Goal: Find specific page/section: Find specific page/section

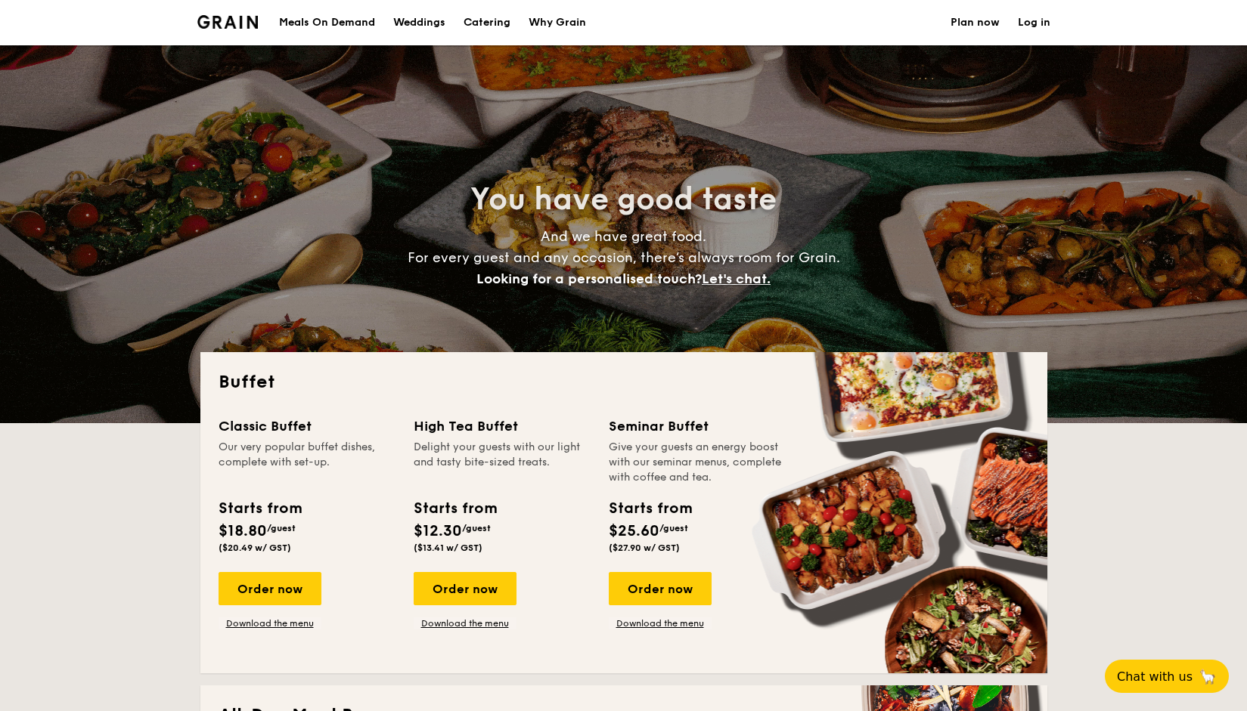
select select
click at [340, 18] on div "Meals On Demand" at bounding box center [327, 22] width 96 height 45
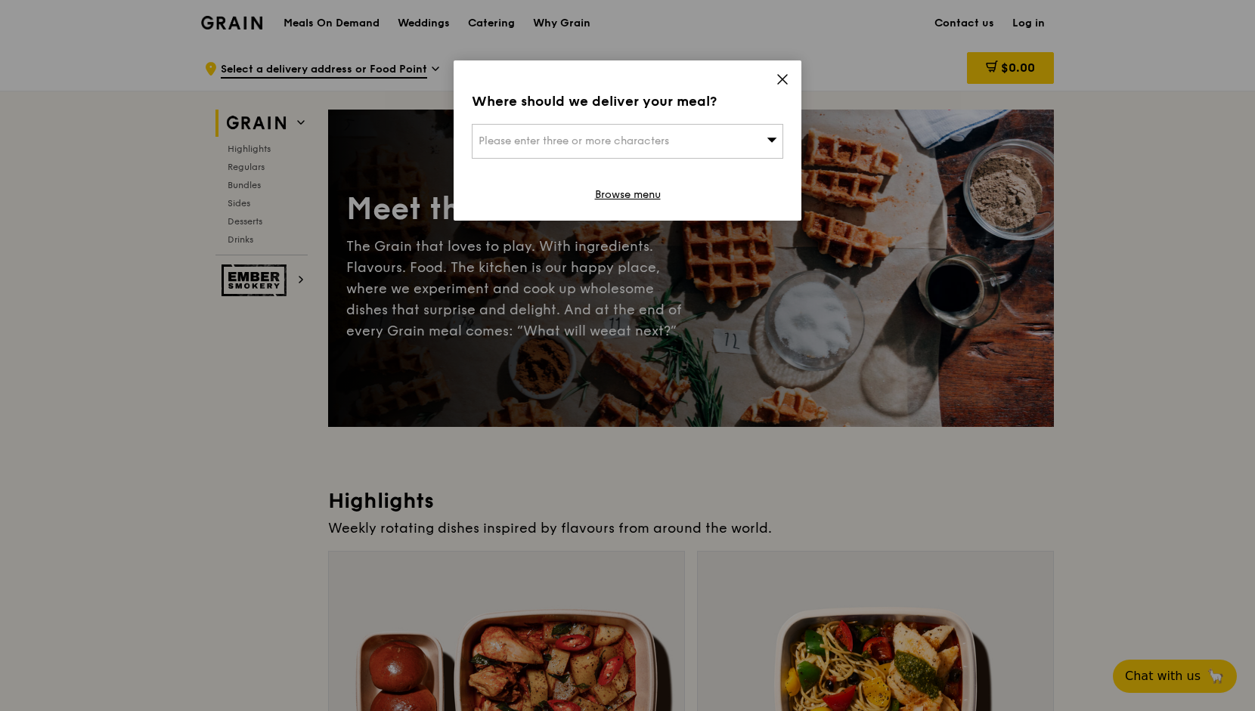
click at [772, 81] on div "Where should we deliver your meal? Please enter three or more characters Browse…" at bounding box center [628, 140] width 348 height 160
click at [776, 78] on icon at bounding box center [783, 80] width 14 height 14
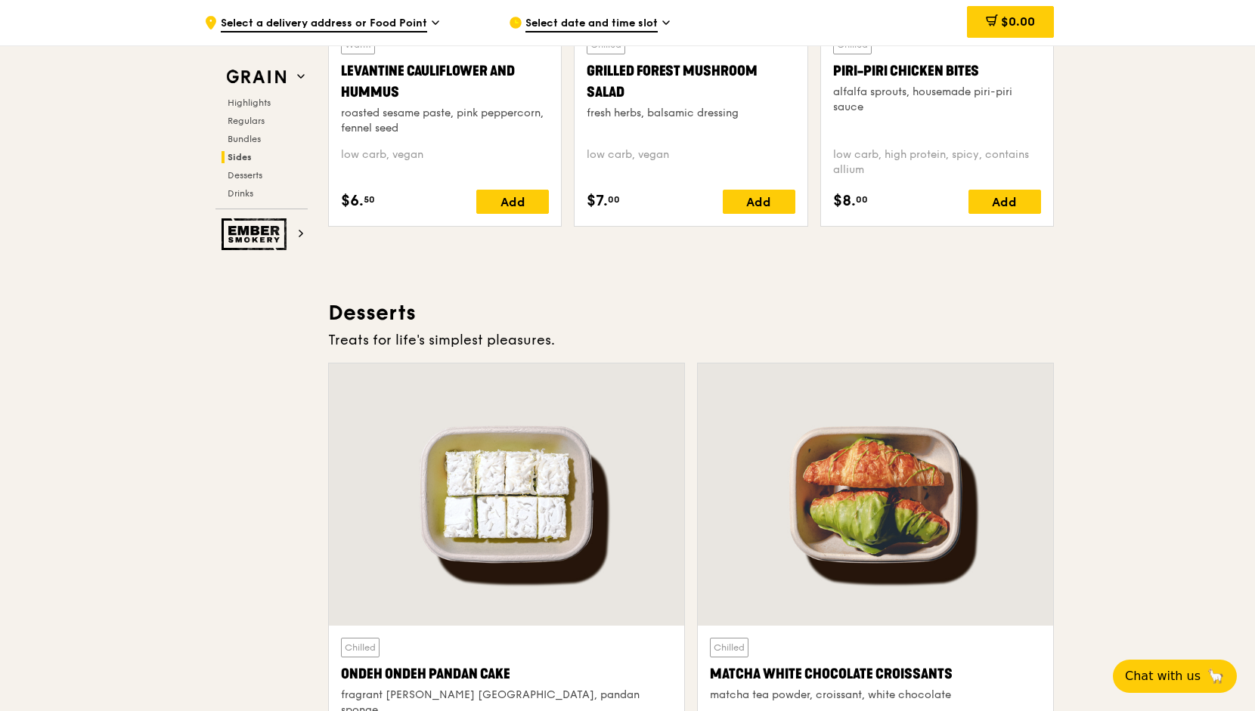
scroll to position [4673, 0]
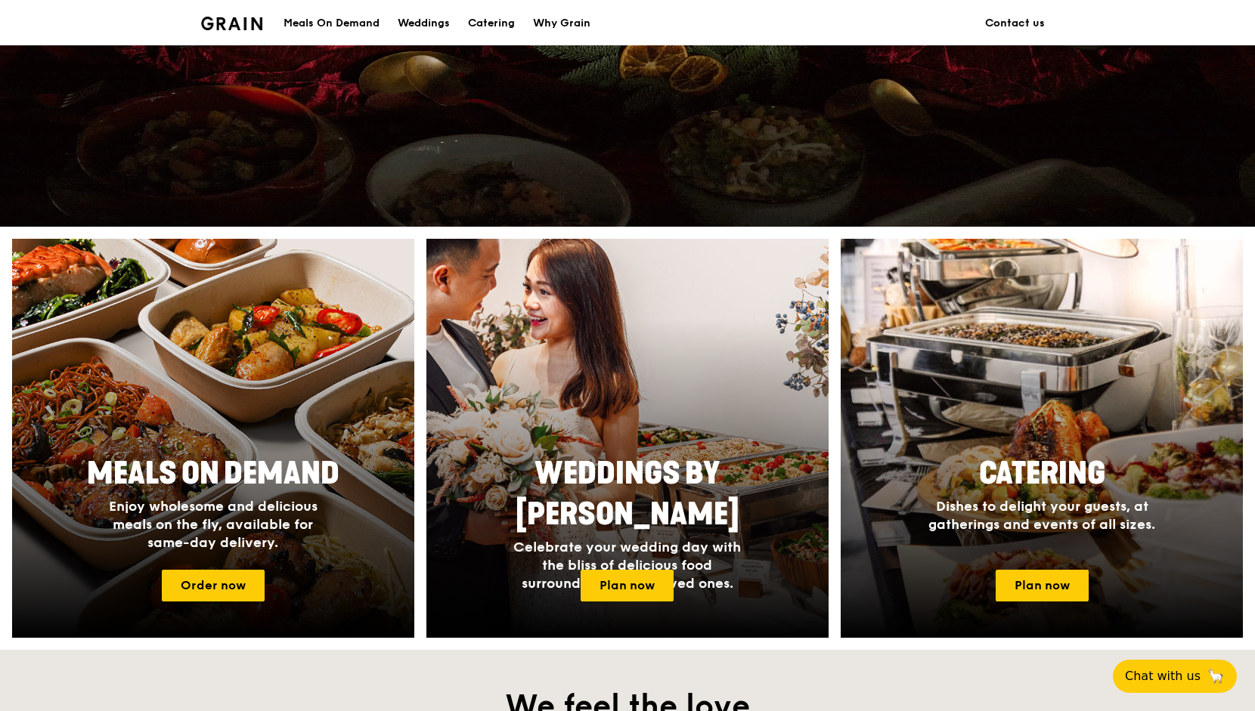
click at [1028, 19] on link "Contact us" at bounding box center [1015, 23] width 78 height 45
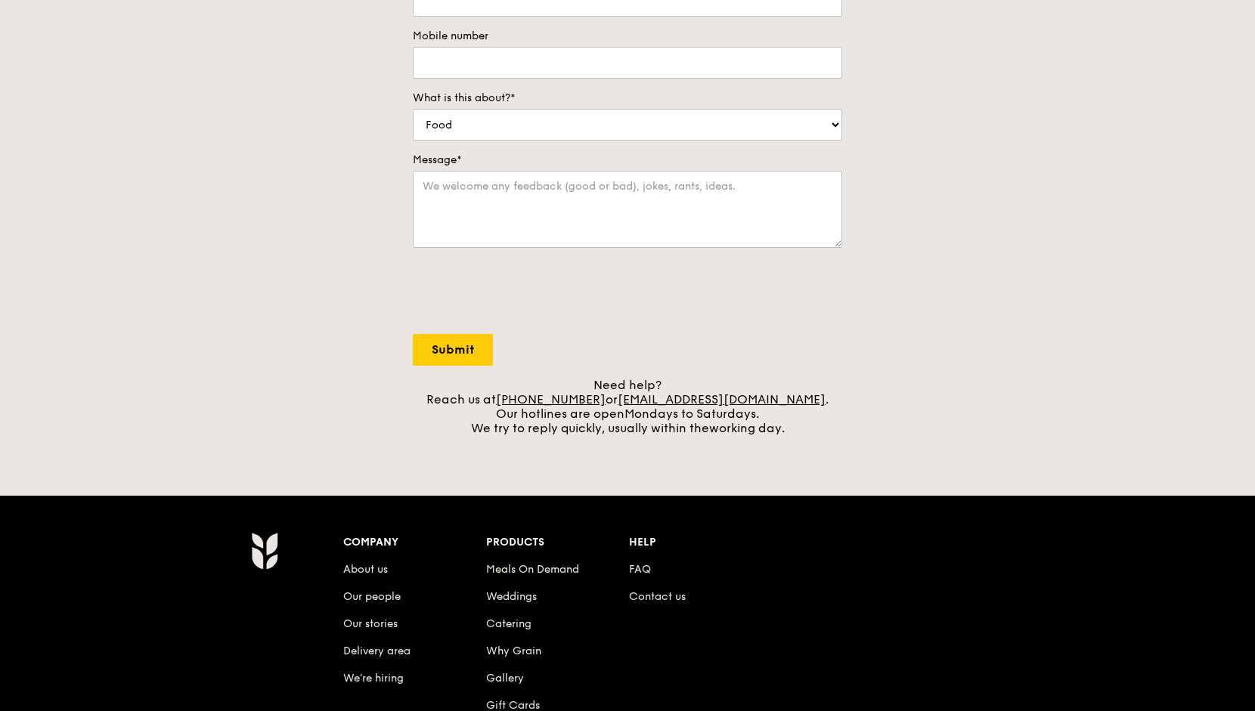
scroll to position [533, 0]
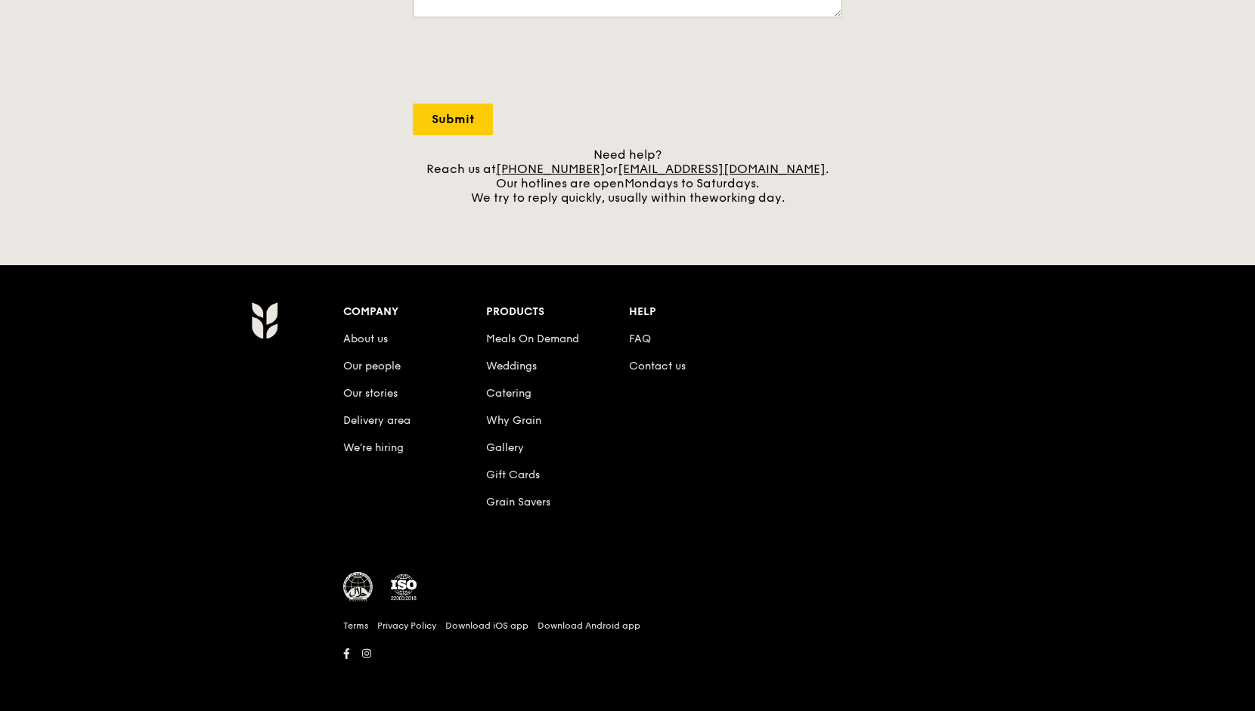
click at [360, 412] on li "Delivery area" at bounding box center [414, 417] width 143 height 27
click at [360, 414] on link "Delivery area" at bounding box center [376, 420] width 67 height 13
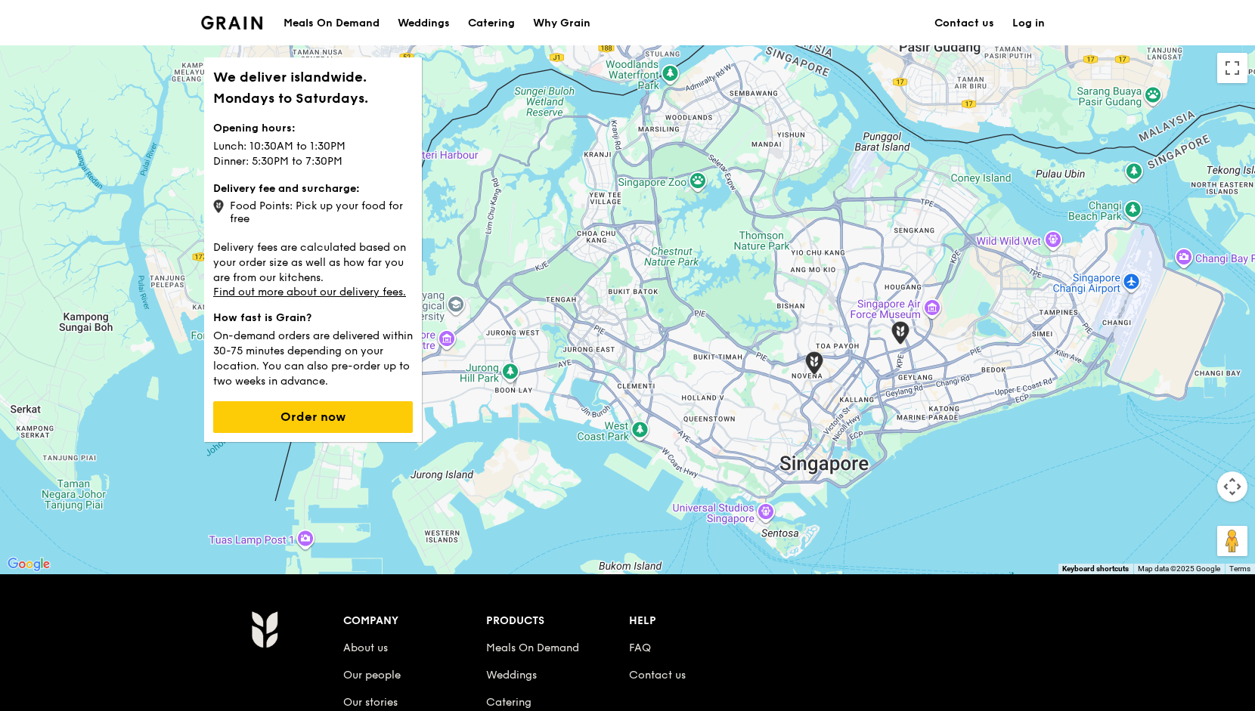
drag, startPoint x: 556, startPoint y: 380, endPoint x: 679, endPoint y: 371, distance: 123.6
click at [679, 371] on div at bounding box center [627, 309] width 1255 height 529
click at [229, 26] on img at bounding box center [231, 23] width 61 height 14
